Goal: Task Accomplishment & Management: Manage account settings

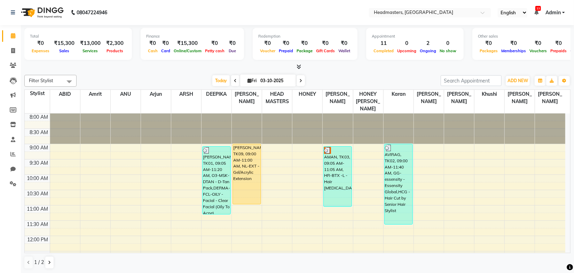
click at [183, 71] on div "Total ₹0 Expenses ₹15,300 Sales ₹13,000 Services ₹2,300 Products Finance ₹0 Cas…" at bounding box center [297, 149] width 553 height 248
click at [169, 70] on div at bounding box center [297, 66] width 546 height 7
click at [142, 75] on div "Filter Stylist Select All ABID Amrit ANU Arjun ARSH [PERSON_NAME] HEAD MASTERS …" at bounding box center [297, 81] width 546 height 12
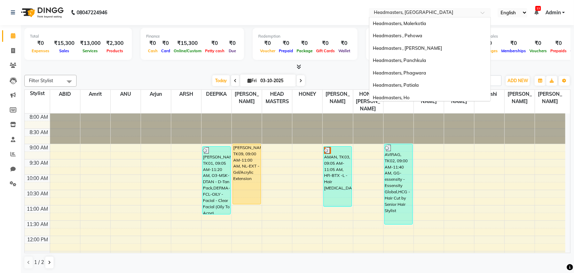
click at [394, 15] on input "text" at bounding box center [422, 13] width 101 height 7
click at [428, 63] on div "Headmasters, Panchkula" at bounding box center [429, 60] width 121 height 13
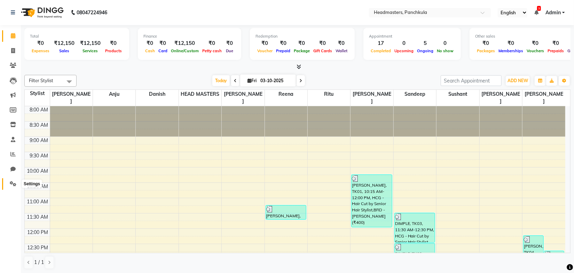
click at [10, 183] on span at bounding box center [13, 184] width 12 height 8
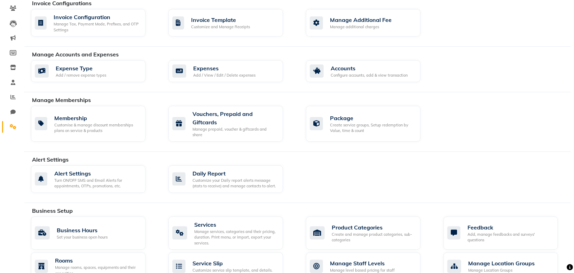
scroll to position [158, 0]
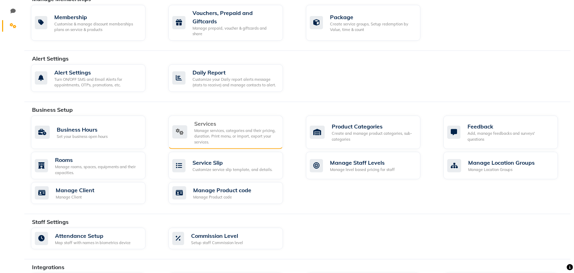
click at [206, 128] on div "Manage services, categories and their pricing, duration. Print menu, or import,…" at bounding box center [235, 136] width 83 height 17
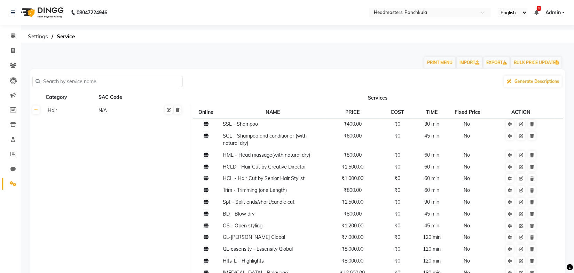
click at [89, 83] on input "text" at bounding box center [109, 81] width 139 height 11
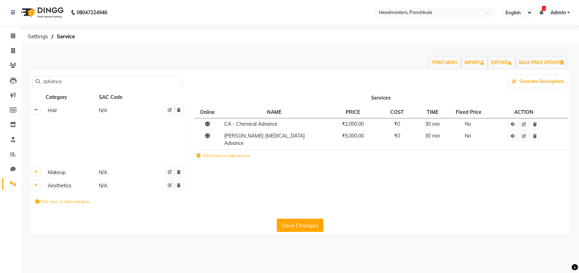
click at [34, 110] on icon at bounding box center [36, 110] width 4 height 4
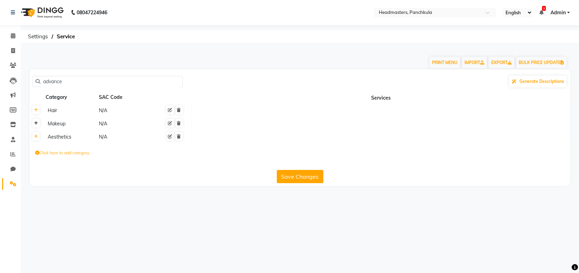
click at [34, 124] on link at bounding box center [35, 123] width 7 height 9
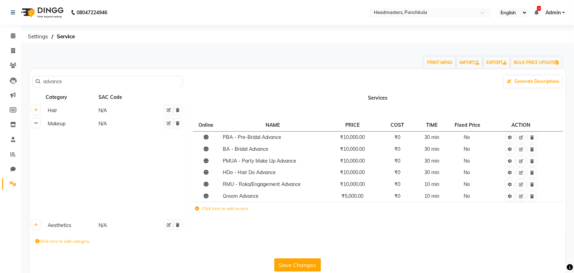
click at [36, 124] on icon at bounding box center [36, 123] width 4 height 4
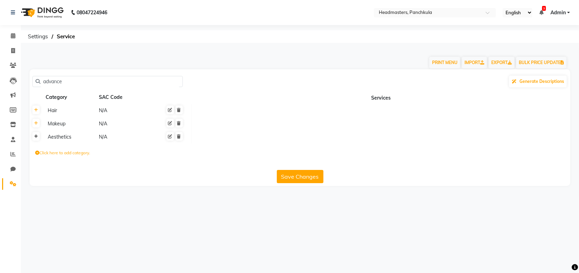
click at [36, 138] on icon at bounding box center [36, 136] width 4 height 4
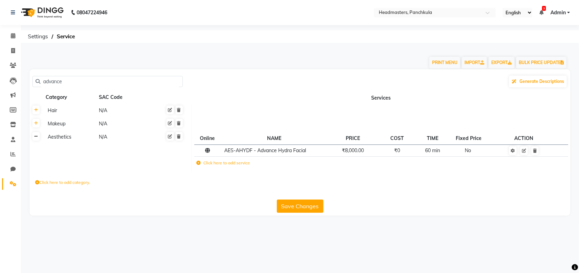
click at [37, 136] on icon at bounding box center [36, 136] width 4 height 4
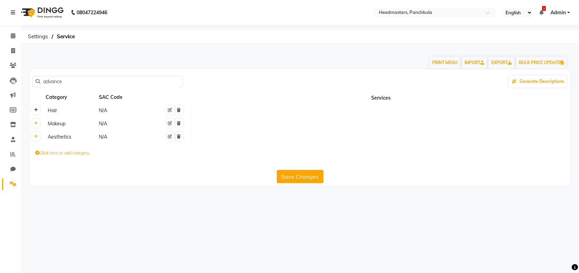
click at [36, 112] on icon at bounding box center [36, 110] width 4 height 4
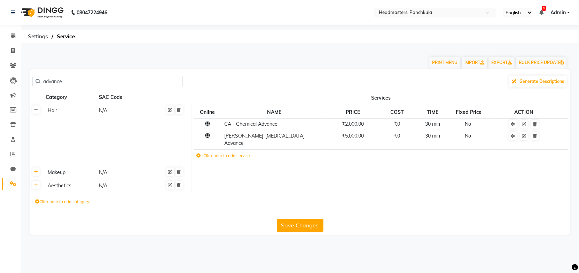
click at [36, 112] on icon at bounding box center [36, 110] width 4 height 4
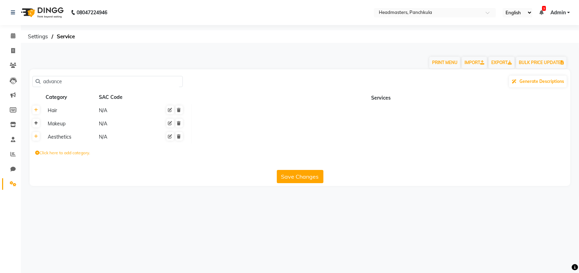
click at [37, 124] on icon at bounding box center [36, 123] width 4 height 4
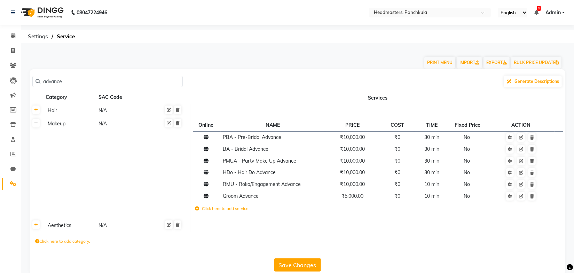
click at [37, 124] on icon at bounding box center [36, 123] width 4 height 4
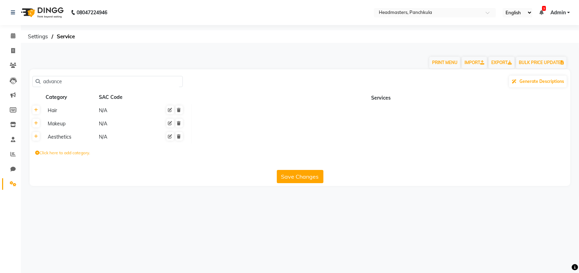
click at [127, 79] on input "advance" at bounding box center [109, 81] width 139 height 11
type input "a"
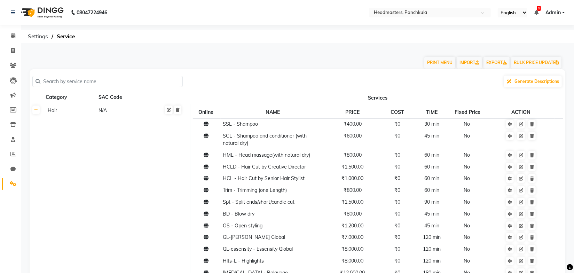
click at [227, 64] on div "PRINT MENU IMPORT EXPORT BULK PRICE UPDATE" at bounding box center [293, 58] width 538 height 21
click at [38, 111] on icon at bounding box center [36, 110] width 4 height 4
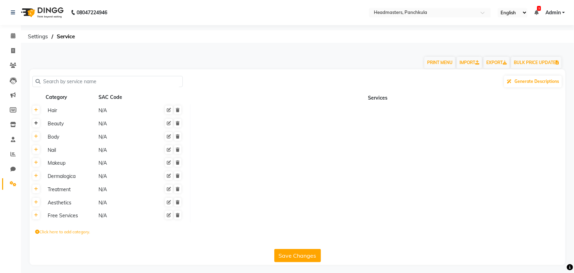
click at [33, 124] on link at bounding box center [35, 123] width 7 height 9
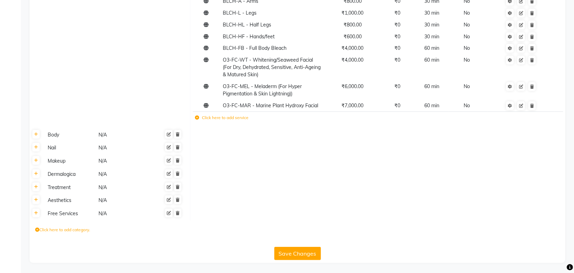
scroll to position [1634, 0]
click at [197, 119] on icon at bounding box center [197, 117] width 4 height 4
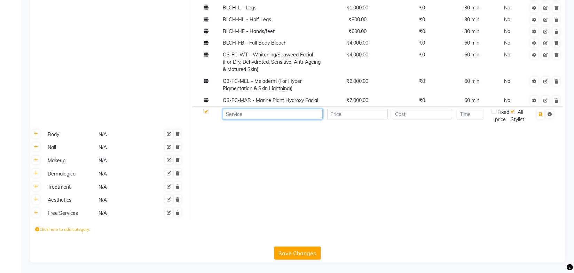
click at [235, 119] on input at bounding box center [273, 114] width 100 height 11
type input "Advance - Skin Services"
type input "10000"
type input "0"
type input "60"
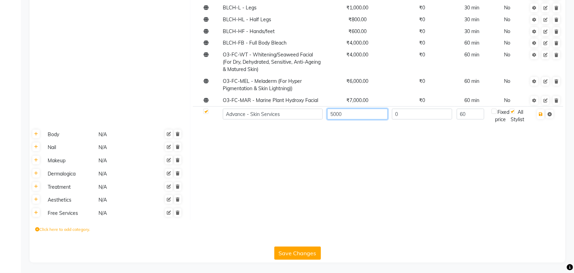
type input "5000"
click at [541, 116] on icon "button" at bounding box center [541, 114] width 4 height 4
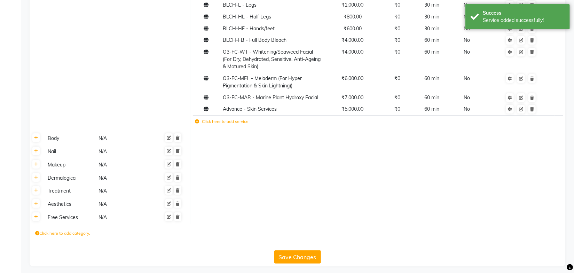
click at [297, 262] on button "Save Changes" at bounding box center [297, 256] width 47 height 13
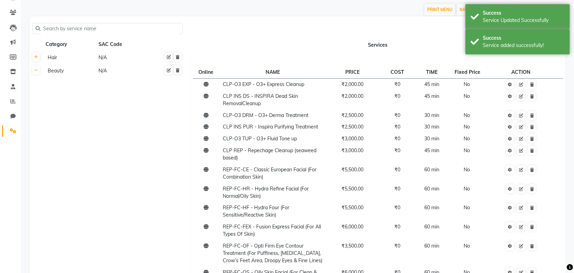
scroll to position [0, 0]
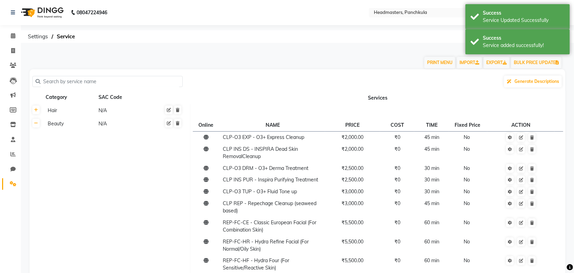
click at [336, 61] on div "PRINT MENU IMPORT EXPORT BULK PRICE UPDATE" at bounding box center [293, 58] width 538 height 21
click at [11, 37] on icon at bounding box center [13, 35] width 5 height 5
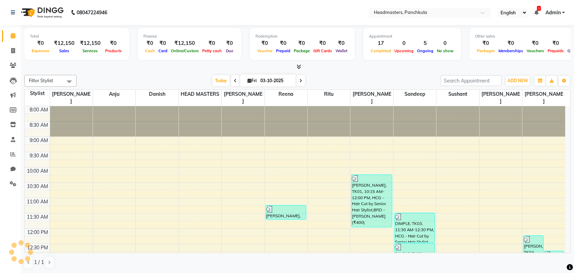
click at [366, 73] on div "Filter Stylist Select All Amjad Anju Danish HEAD MASTERS Parveen Reena Ritu Sad…" at bounding box center [297, 172] width 546 height 200
click at [319, 5] on nav "08047224946 Select Location × Headmasters, Panchkula English ENGLISH Español ال…" at bounding box center [287, 12] width 574 height 25
click at [182, 85] on div "Today Fri 03-10-2025" at bounding box center [258, 80] width 357 height 10
click at [218, 17] on nav "08047224946 Select Location × Headmasters, Panchkula English ENGLISH Español ال…" at bounding box center [287, 12] width 574 height 25
click at [445, 13] on input "text" at bounding box center [422, 13] width 101 height 7
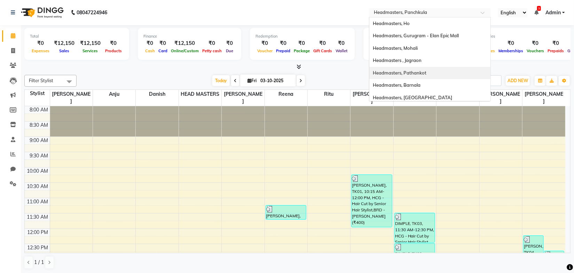
scroll to position [63, 0]
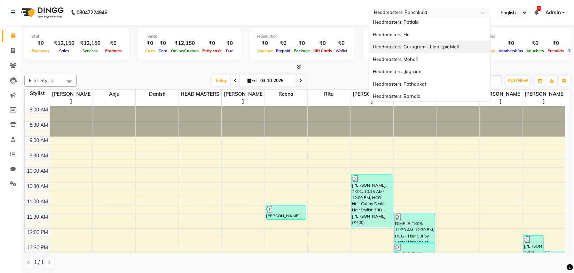
click at [441, 48] on span "Headmasters, Gurugram - Elan Epic Mall" at bounding box center [416, 47] width 86 height 6
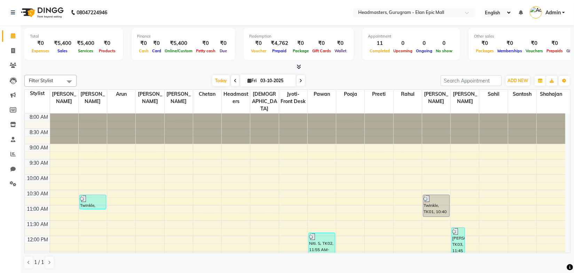
click at [194, 78] on div "[DATE] [DATE]" at bounding box center [258, 80] width 357 height 10
click at [8, 154] on span at bounding box center [13, 154] width 12 height 8
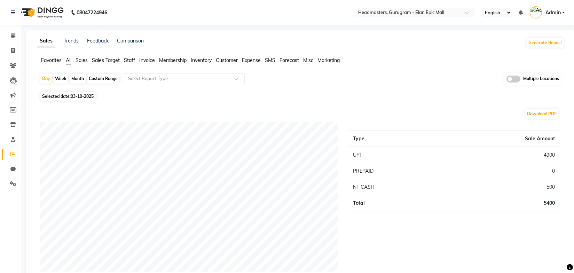
click at [143, 62] on span "Invoice" at bounding box center [147, 60] width 16 height 6
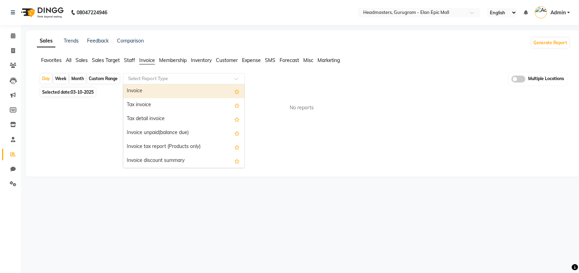
click at [178, 76] on input "text" at bounding box center [177, 78] width 100 height 7
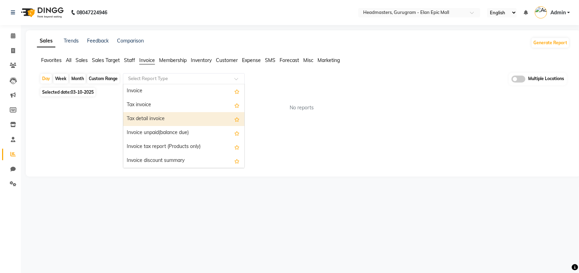
click at [158, 119] on div "Tax detail invoice" at bounding box center [183, 119] width 121 height 14
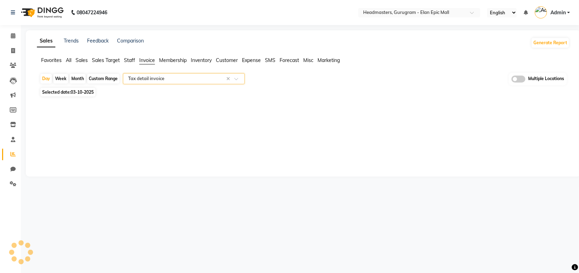
select select "full_report"
select select "csv"
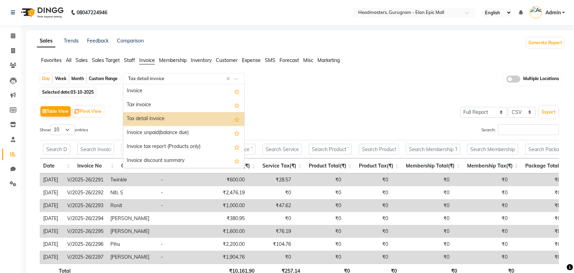
click at [235, 81] on span at bounding box center [238, 80] width 9 height 7
click at [189, 103] on div "Tax invoice" at bounding box center [183, 105] width 121 height 14
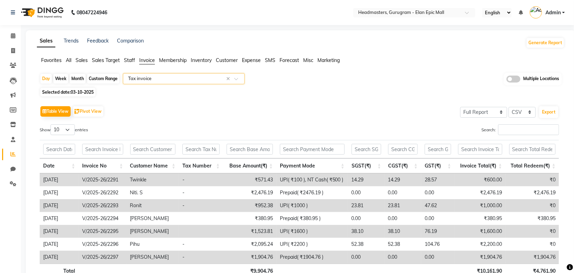
click at [72, 74] on div "Month" at bounding box center [78, 79] width 16 height 10
select select "10"
select select "2025"
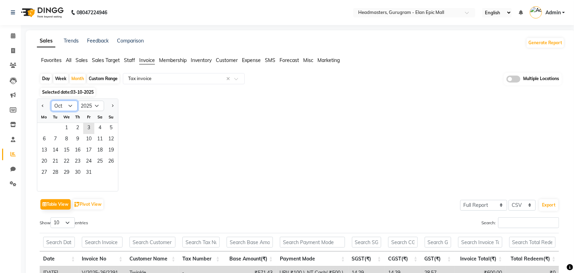
drag, startPoint x: 70, startPoint y: 105, endPoint x: 70, endPoint y: 109, distance: 4.6
click at [70, 105] on select "Jan Feb Mar Apr May Jun Jul Aug Sep Oct Nov Dec" at bounding box center [64, 106] width 26 height 10
select select "9"
click at [51, 101] on select "Jan Feb Mar Apr May Jun Jul Aug Sep Oct Nov Dec" at bounding box center [64, 106] width 26 height 10
click at [45, 125] on span "1" at bounding box center [44, 128] width 11 height 11
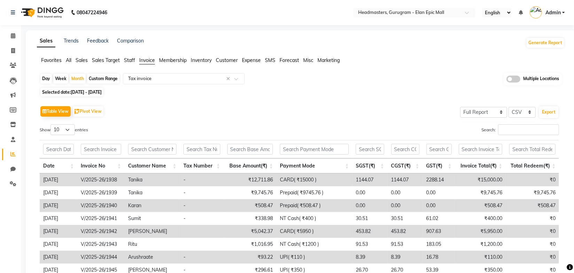
click at [327, 94] on div "Selected date: 01-09-2025 - 30-09-2025" at bounding box center [302, 91] width 525 height 7
click at [237, 79] on span at bounding box center [238, 80] width 9 height 7
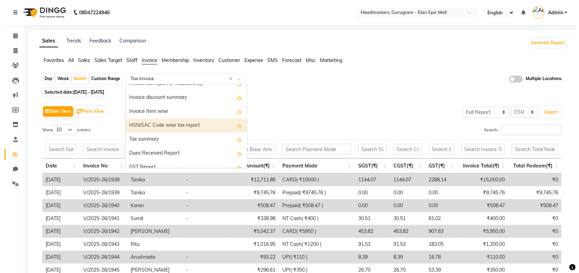
scroll to position [95, 0]
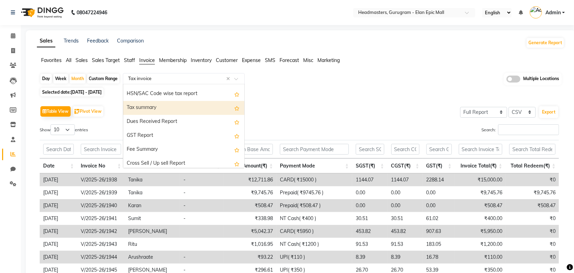
click at [148, 105] on div "Tax summary" at bounding box center [183, 108] width 121 height 14
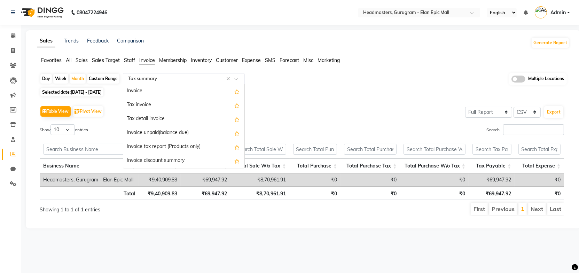
click at [187, 78] on input "text" at bounding box center [177, 78] width 100 height 7
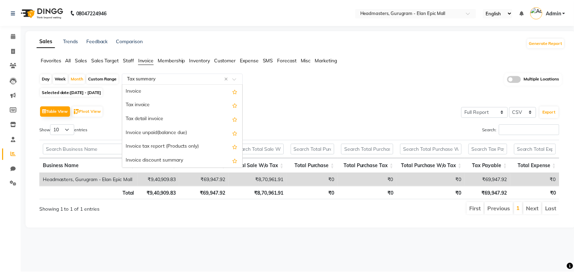
scroll to position [111, 0]
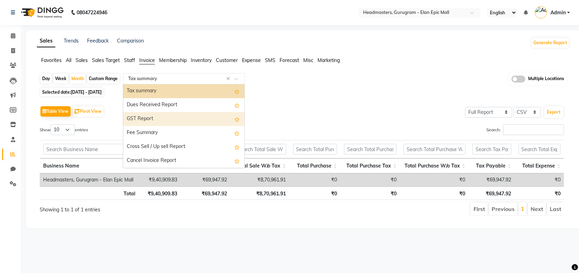
click at [155, 117] on div "GST Report" at bounding box center [183, 119] width 121 height 14
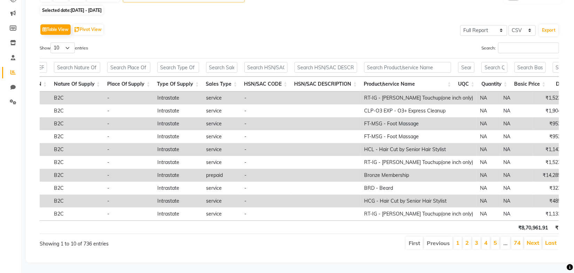
scroll to position [0, 0]
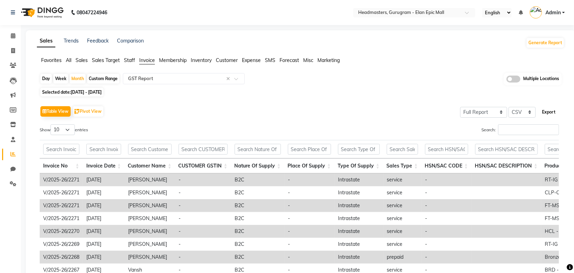
click at [548, 112] on button "Export" at bounding box center [548, 112] width 19 height 12
click at [237, 78] on span at bounding box center [238, 80] width 9 height 7
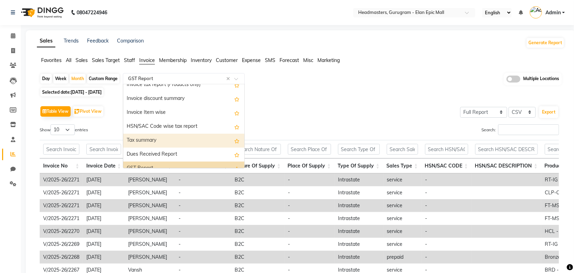
click at [153, 140] on div "Tax summary" at bounding box center [183, 141] width 121 height 14
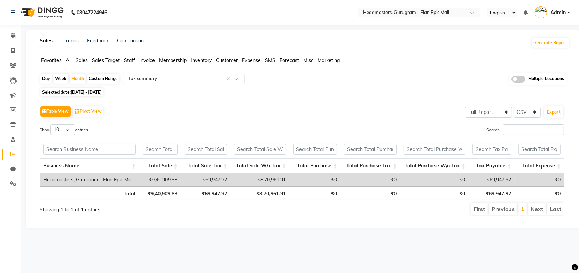
click at [343, 117] on div "Table View Pivot View Select Full Report Filtered Report Select CSV PDF Export" at bounding box center [302, 111] width 524 height 15
click at [239, 81] on span at bounding box center [238, 80] width 9 height 7
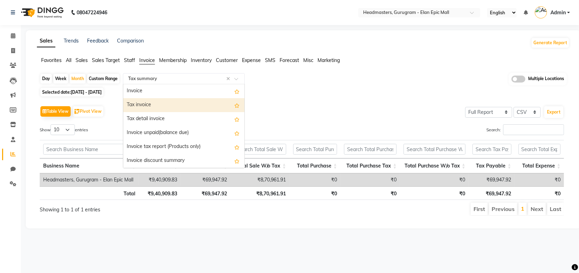
click at [148, 105] on div "Tax invoice" at bounding box center [183, 105] width 121 height 14
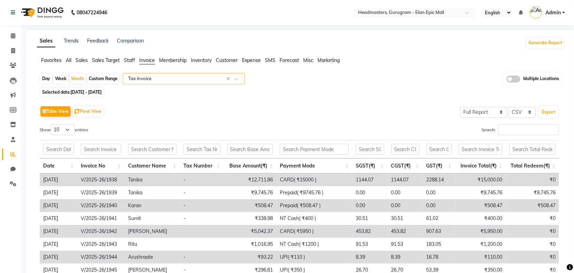
click at [307, 107] on div "Table View Pivot View Select Full Report Filtered Report Select CSV PDF Export" at bounding box center [299, 111] width 519 height 15
click at [550, 110] on button "Export" at bounding box center [548, 112] width 19 height 12
click at [271, 127] on div "Show 10 25 50 100 entries" at bounding box center [167, 131] width 254 height 14
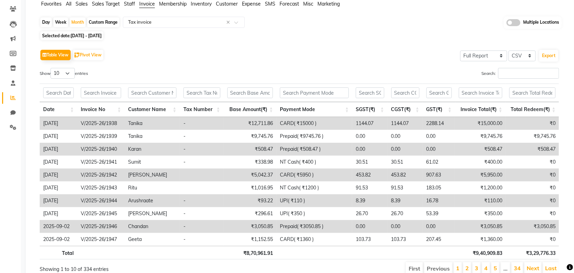
scroll to position [86, 0]
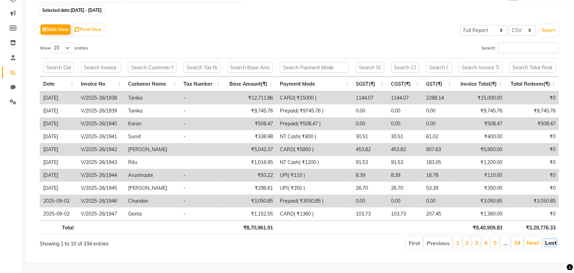
click at [550, 239] on link "Last" at bounding box center [550, 242] width 11 height 7
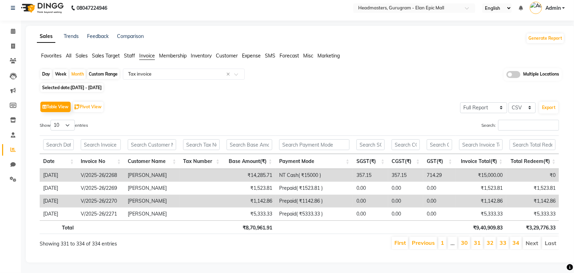
click at [272, 113] on div "Table View Pivot View Select Full Report Filtered Report Select CSV PDF Export …" at bounding box center [299, 175] width 519 height 150
click at [236, 73] on span at bounding box center [238, 76] width 9 height 7
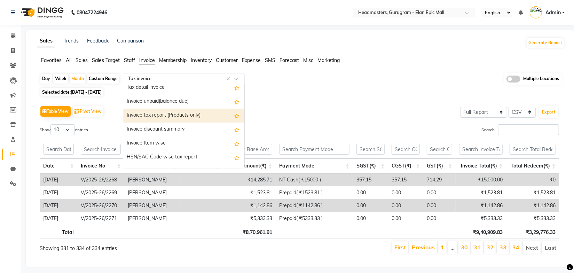
scroll to position [63, 0]
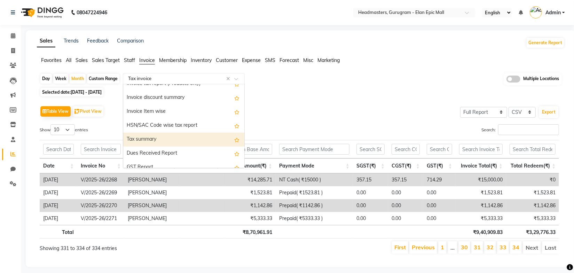
click at [158, 138] on div "Tax summary" at bounding box center [183, 140] width 121 height 14
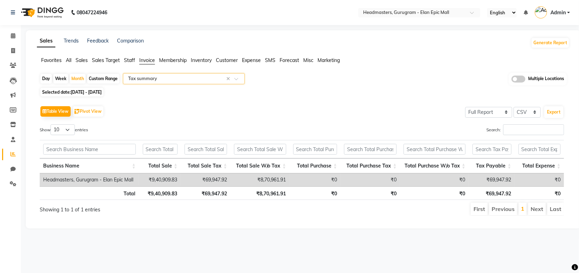
click at [299, 125] on div "Show 10 25 50 100 entries" at bounding box center [167, 131] width 267 height 14
click at [240, 112] on div "Table View Pivot View Select Full Report Filtered Report Select CSV PDF Export" at bounding box center [302, 111] width 524 height 15
click at [301, 109] on div "Table View Pivot View Select Full Report Filtered Report Select CSV PDF Export" at bounding box center [302, 111] width 524 height 15
click at [301, 108] on div "Table View Pivot View Select Full Report Filtered Report Select CSV PDF Export" at bounding box center [302, 111] width 524 height 15
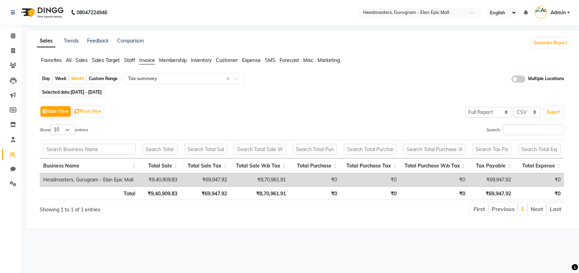
click at [85, 58] on span "Sales" at bounding box center [81, 60] width 12 height 6
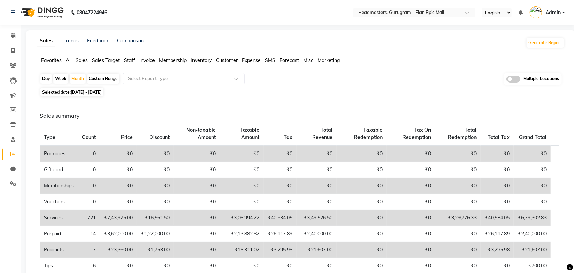
click at [323, 89] on div "Selected date: 01-09-2025 - 30-09-2025" at bounding box center [302, 91] width 525 height 7
click at [323, 91] on div "Selected date: 01-09-2025 - 30-09-2025" at bounding box center [302, 91] width 525 height 7
click at [181, 103] on div "Sales summary Type Count Price Discount Non-taxable Amount Taxable Amount Tax T…" at bounding box center [299, 255] width 530 height 315
click at [174, 78] on input "text" at bounding box center [177, 78] width 100 height 7
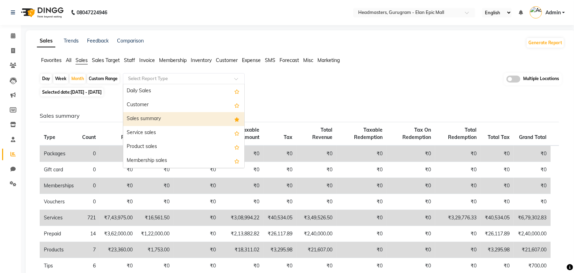
click at [160, 121] on div "Sales summary" at bounding box center [183, 119] width 121 height 14
select select "full_report"
select select "csv"
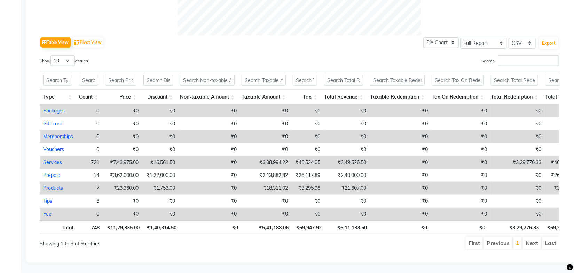
scroll to position [329, 0]
click at [346, 242] on ul "First Previous 1 Next Last" at bounding box center [409, 243] width 299 height 13
click at [286, 55] on div "Show 10 25 50 100 entries" at bounding box center [167, 62] width 254 height 14
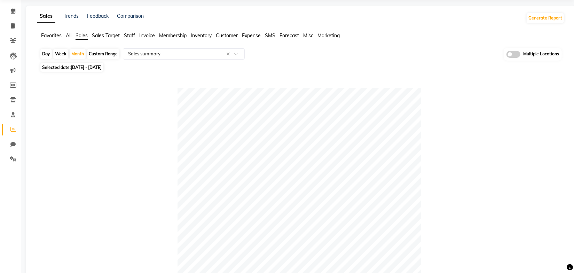
scroll to position [0, 0]
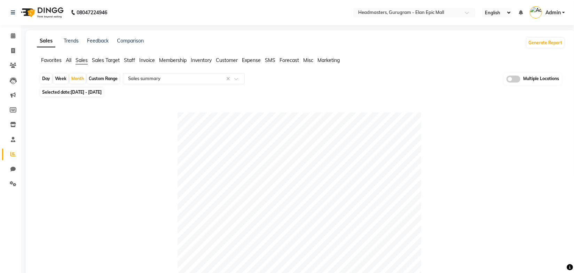
click at [356, 85] on div "Day Week Month Custom Range Select Report Type × Sales summary × Multiple Locat…" at bounding box center [301, 79] width 522 height 13
click at [365, 90] on div "Selected date: 01-09-2025 - 30-09-2025" at bounding box center [302, 91] width 525 height 7
drag, startPoint x: 389, startPoint y: 64, endPoint x: 420, endPoint y: 21, distance: 53.2
click at [389, 64] on ul "Favorites All Sales Sales Target Staff Invoice Membership Inventory Customer Ex…" at bounding box center [300, 61] width 527 height 8
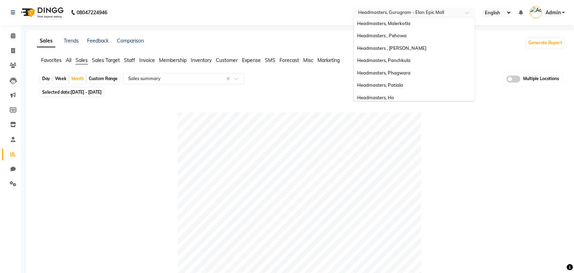
click at [420, 13] on input "text" at bounding box center [407, 13] width 101 height 7
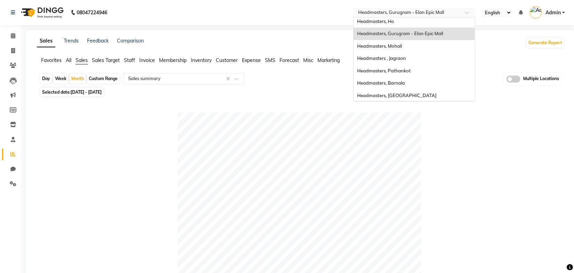
scroll to position [95, 0]
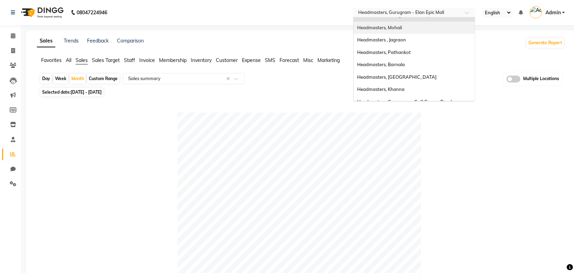
click at [399, 27] on span "Headmasters, Mohali" at bounding box center [379, 28] width 45 height 6
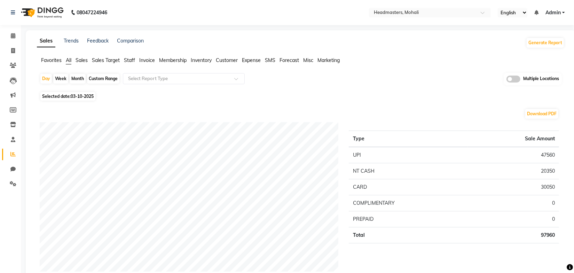
click at [408, 83] on div "Day Week Month Custom Range Select Report Type Multiple Locations" at bounding box center [301, 81] width 522 height 17
click at [401, 76] on div "Day Week Month Custom Range Select Report Type Multiple Locations" at bounding box center [301, 81] width 522 height 17
click at [82, 61] on span "Sales" at bounding box center [81, 60] width 12 height 6
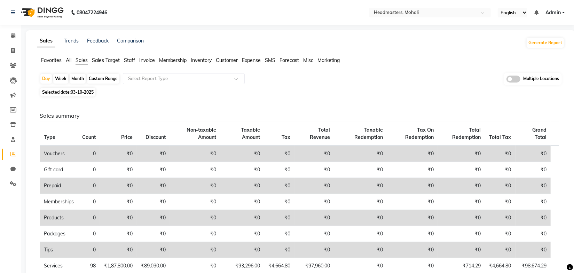
click at [81, 91] on span "03-10-2025" at bounding box center [82, 91] width 23 height 5
click at [149, 100] on div "Sales summary Type Count Price Discount Non-taxable Amount Taxable Amount Tax T…" at bounding box center [299, 263] width 530 height 331
click at [86, 92] on span "03-10-2025" at bounding box center [82, 91] width 23 height 5
select select "10"
select select "2025"
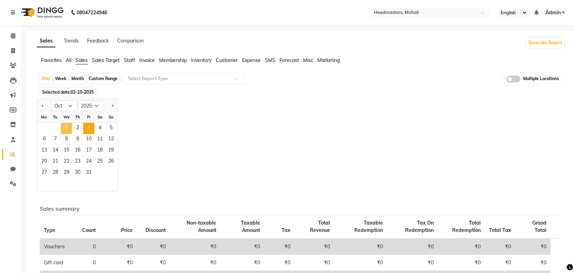
click at [69, 126] on span "1" at bounding box center [66, 128] width 11 height 11
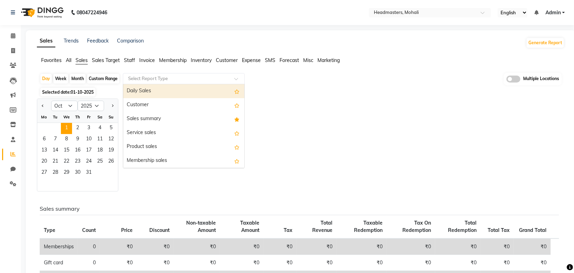
click at [220, 78] on input "text" at bounding box center [177, 78] width 100 height 7
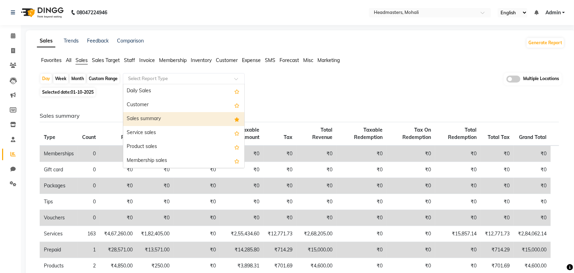
click at [149, 119] on div "Sales summary" at bounding box center [183, 119] width 121 height 14
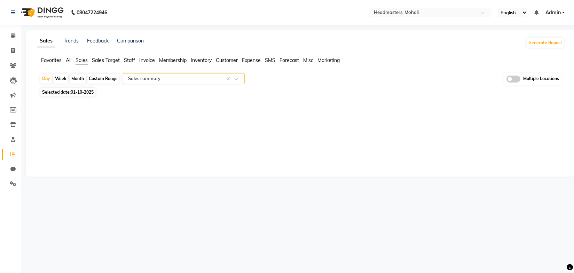
select select "full_report"
select select "csv"
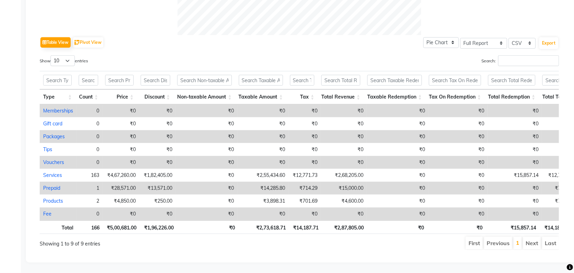
scroll to position [329, 0]
click at [367, 240] on ul "First Previous 1 Next Last" at bounding box center [409, 243] width 299 height 13
click at [363, 239] on ul "First Previous 1 Next Last" at bounding box center [409, 243] width 299 height 13
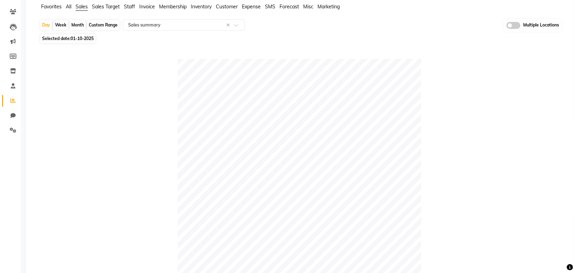
scroll to position [0, 0]
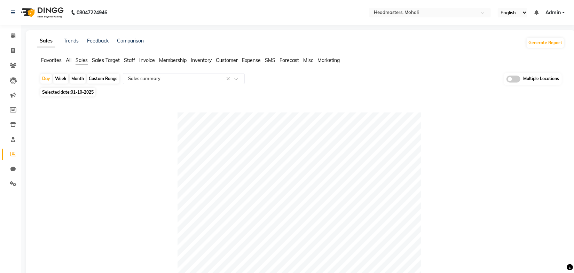
click at [88, 92] on span "01-10-2025" at bounding box center [82, 91] width 23 height 5
select select "10"
select select "2025"
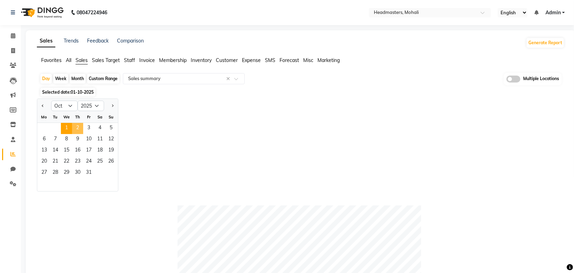
click at [74, 128] on span "2" at bounding box center [77, 128] width 11 height 11
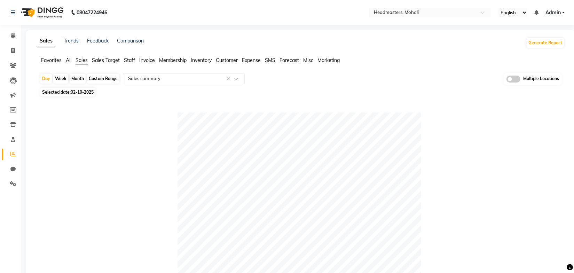
click at [101, 79] on div "Custom Range" at bounding box center [103, 79] width 32 height 10
select select "10"
select select "2025"
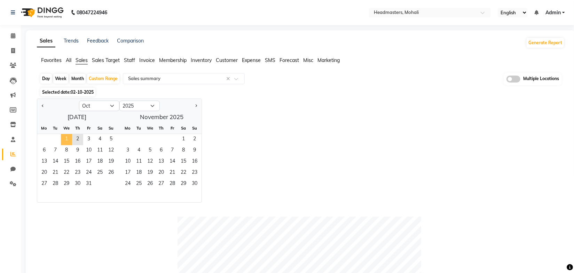
click at [66, 135] on span "1" at bounding box center [66, 139] width 11 height 11
click at [78, 140] on span "2" at bounding box center [77, 139] width 11 height 11
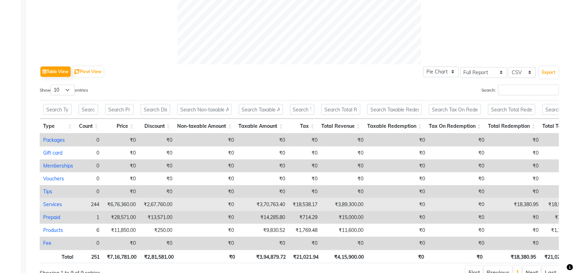
scroll to position [329, 0]
